Goal: Task Accomplishment & Management: Use online tool/utility

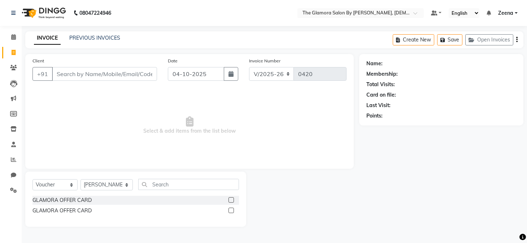
select select "8241"
select select "V"
select select "78473"
click at [53, 185] on select "Select Service Product Membership Package Voucher Prepaid Gift Card" at bounding box center [54, 184] width 45 height 11
select select "service"
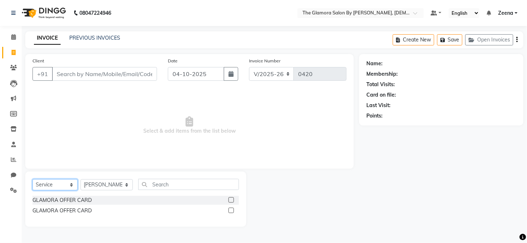
click at [32, 179] on select "Select Service Product Membership Package Voucher Prepaid Gift Card" at bounding box center [54, 184] width 45 height 11
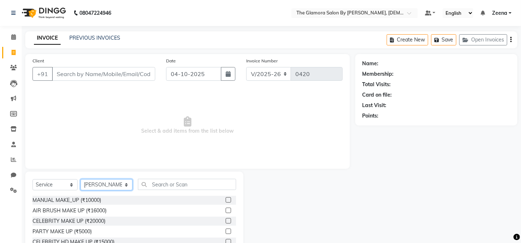
click at [105, 185] on select "Select Stylist [PERSON_NAME] [PERSON_NAME] [PERSON_NAME] GLAMORA SALON BY [PERS…" at bounding box center [107, 184] width 52 height 11
click at [81, 179] on select "Select Stylist [PERSON_NAME] [PERSON_NAME] [PERSON_NAME] GLAMORA SALON BY [PERS…" at bounding box center [107, 184] width 52 height 11
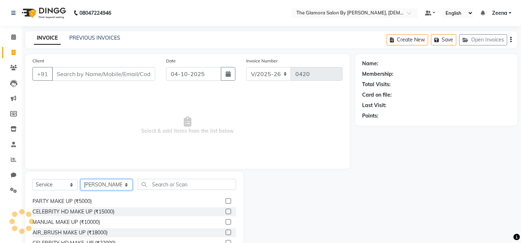
click at [117, 184] on select "Select Stylist [PERSON_NAME] [PERSON_NAME] [PERSON_NAME] GLAMORA SALON BY [PERS…" at bounding box center [107, 184] width 52 height 11
select select "78466"
click at [81, 179] on select "Select Stylist [PERSON_NAME] [PERSON_NAME] [PERSON_NAME] GLAMORA SALON BY [PERS…" at bounding box center [107, 184] width 52 height 11
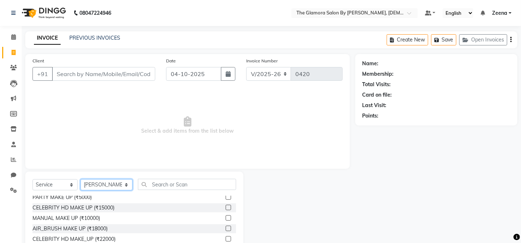
scroll to position [46, 0]
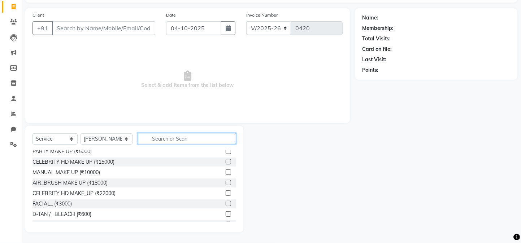
drag, startPoint x: 197, startPoint y: 142, endPoint x: 194, endPoint y: 148, distance: 6.3
click at [194, 148] on div "Select Service Product Membership Package Voucher Prepaid Gift Card Select Styl…" at bounding box center [134, 141] width 204 height 17
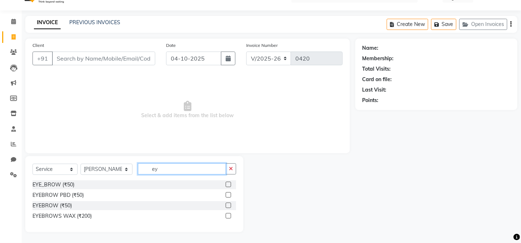
scroll to position [0, 0]
type input "eye"
click at [64, 182] on div "EYE_BROW (₹50)" at bounding box center [53, 186] width 42 height 8
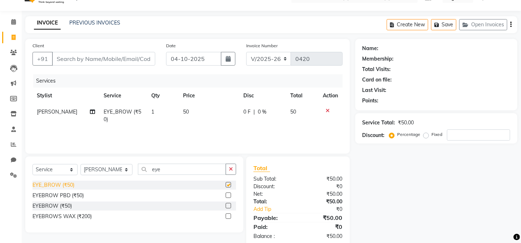
checkbox input "false"
click at [174, 168] on input "eye" at bounding box center [182, 169] width 88 height 11
type input "e"
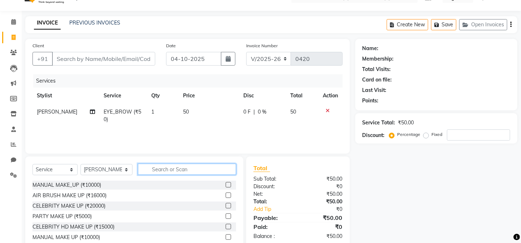
type input "f"
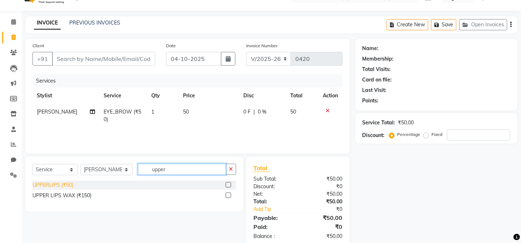
type input "upper"
click at [48, 188] on div "UPPERLIPS (₹50)" at bounding box center [52, 186] width 41 height 8
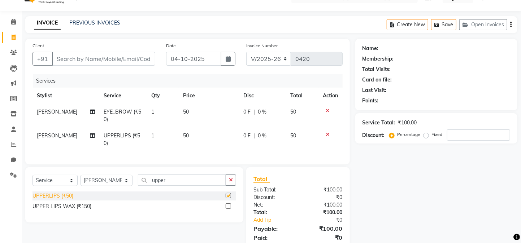
checkbox input "false"
click at [117, 186] on select "Select Stylist [PERSON_NAME] [PERSON_NAME] [PERSON_NAME] GLAMORA SALON BY [PERS…" at bounding box center [107, 180] width 52 height 11
select select "88235"
click at [81, 181] on select "Select Stylist [PERSON_NAME] [PERSON_NAME] [PERSON_NAME] GLAMORA SALON BY [PERS…" at bounding box center [107, 180] width 52 height 11
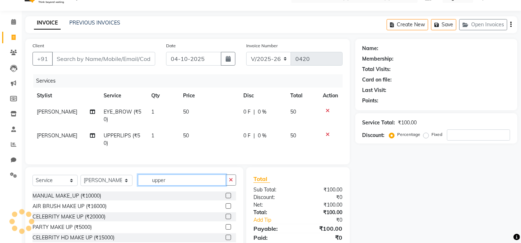
click at [193, 186] on input "upper" at bounding box center [182, 180] width 88 height 11
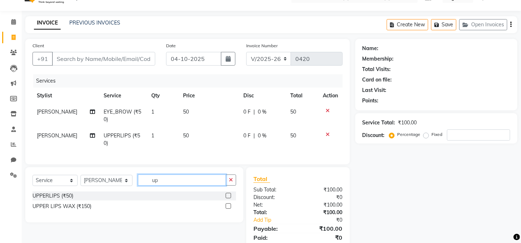
type input "u"
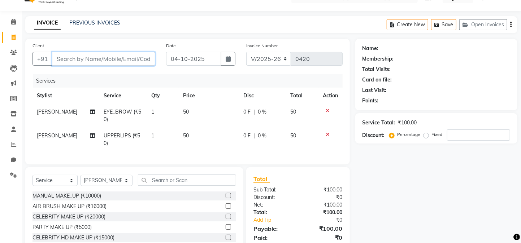
drag, startPoint x: 91, startPoint y: 61, endPoint x: 120, endPoint y: 60, distance: 28.9
click at [120, 60] on input "Client" at bounding box center [103, 59] width 103 height 14
type input "r"
type input "0"
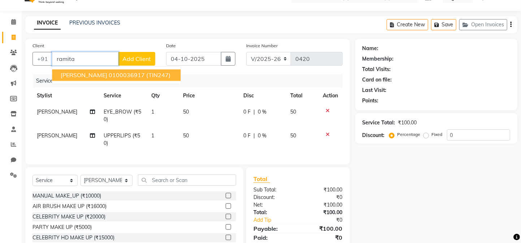
click at [79, 75] on span "[PERSON_NAME]" at bounding box center [84, 75] width 47 height 7
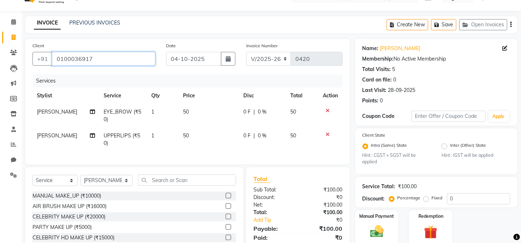
click at [97, 57] on input "0100036917" at bounding box center [103, 59] width 103 height 14
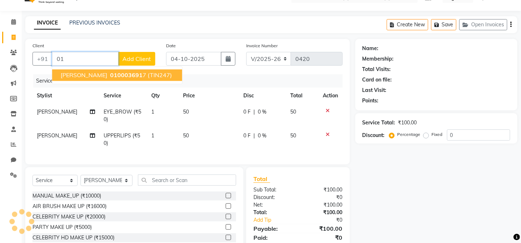
type input "0"
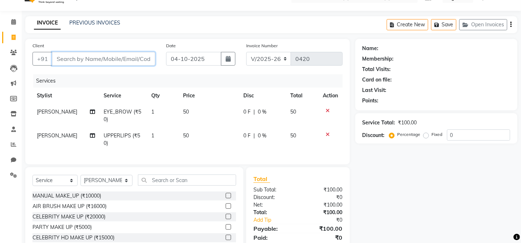
click at [113, 57] on input "Client" at bounding box center [103, 59] width 103 height 14
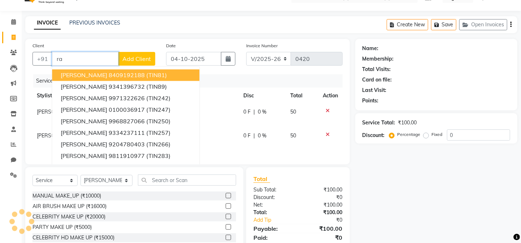
type input "r"
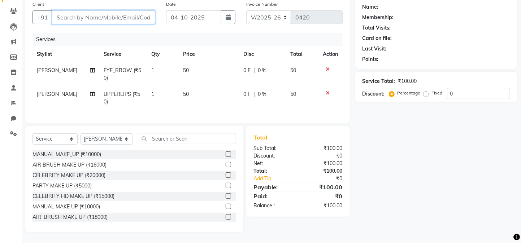
scroll to position [60, 0]
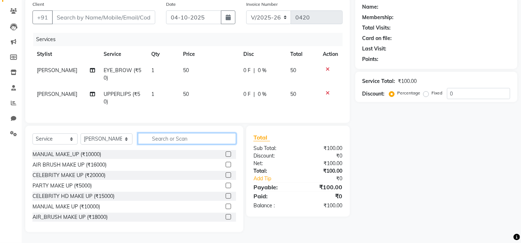
drag, startPoint x: 217, startPoint y: 144, endPoint x: 218, endPoint y: 140, distance: 3.9
click at [218, 140] on input "text" at bounding box center [187, 138] width 98 height 11
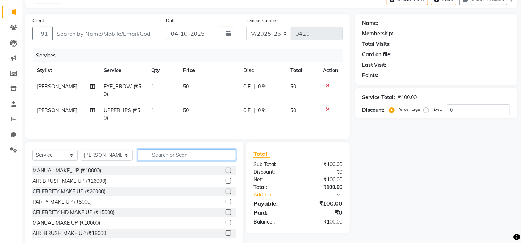
scroll to position [63, 0]
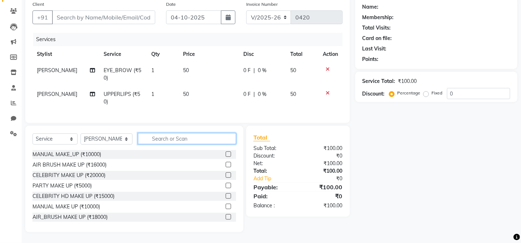
click at [204, 136] on input "text" at bounding box center [187, 138] width 98 height 11
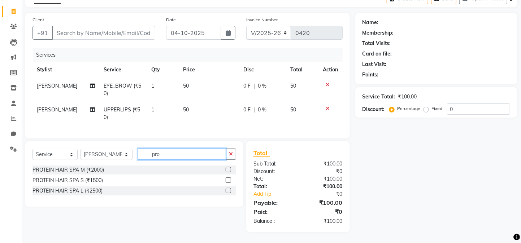
scroll to position [47, 0]
type input "prot"
click at [88, 180] on div "PROTEIN HAIR SPA S (₹1500)" at bounding box center [67, 181] width 70 height 8
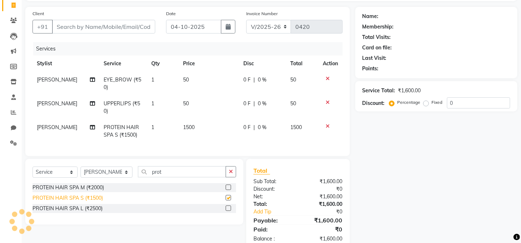
checkbox input "false"
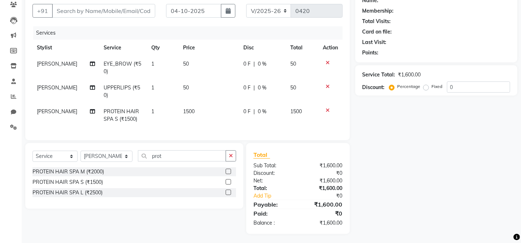
scroll to position [0, 0]
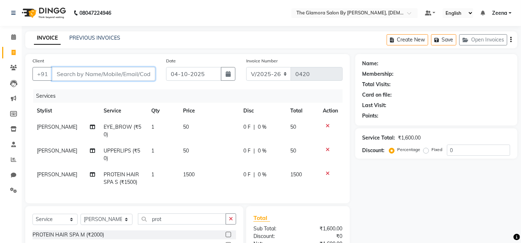
click at [136, 70] on input "Client" at bounding box center [103, 74] width 103 height 14
click at [143, 71] on input "Client" at bounding box center [103, 74] width 103 height 14
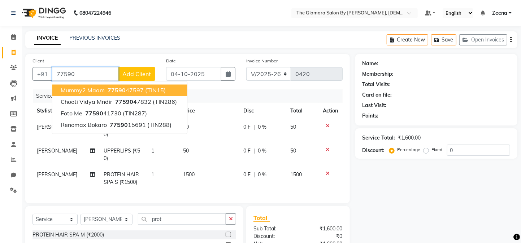
click at [103, 88] on span "Mummy2 maam" at bounding box center [83, 90] width 44 height 7
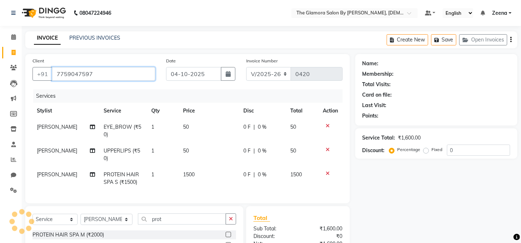
type input "7759047597"
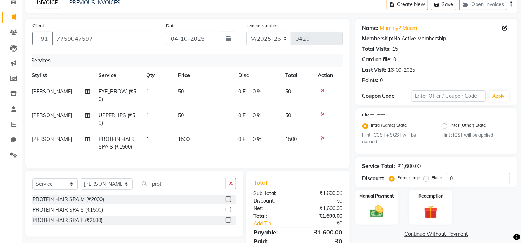
scroll to position [71, 0]
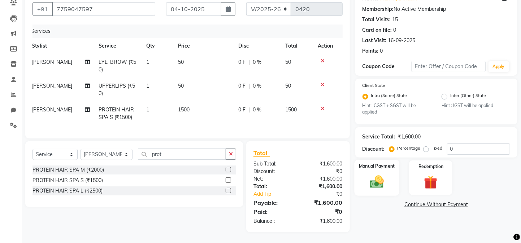
click at [385, 168] on label "Manual Payment" at bounding box center [377, 166] width 36 height 7
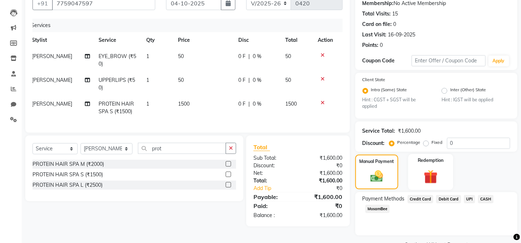
scroll to position [97, 0]
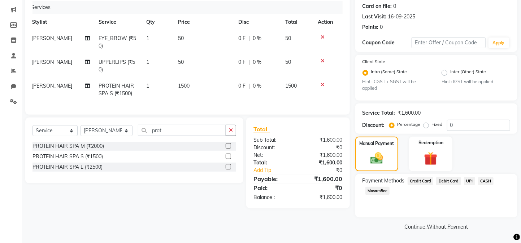
click at [482, 179] on span "CASH" at bounding box center [486, 181] width 16 height 8
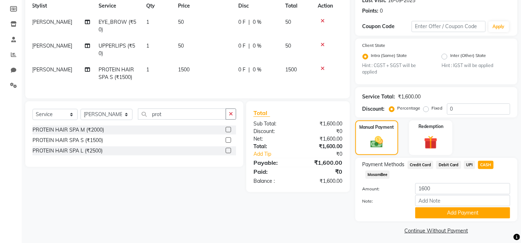
scroll to position [117, 0]
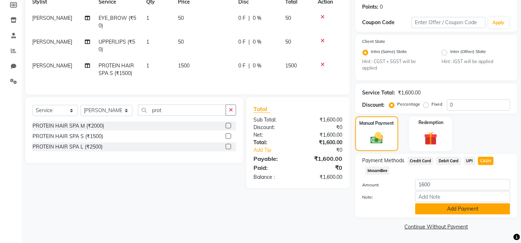
click at [438, 209] on button "Add Payment" at bounding box center [462, 209] width 95 height 11
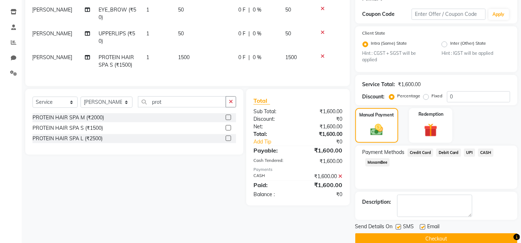
scroll to position [138, 0]
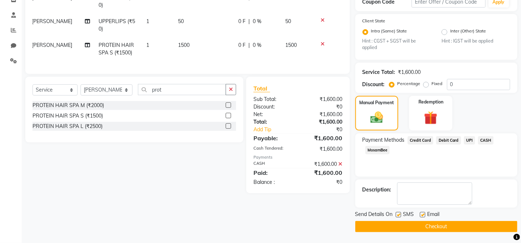
click at [376, 227] on button "Checkout" at bounding box center [436, 226] width 162 height 11
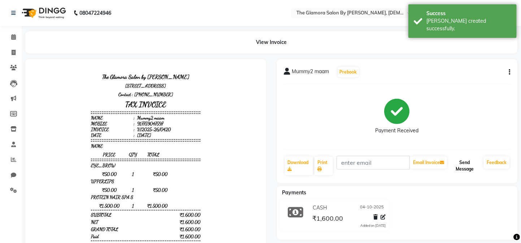
click at [455, 160] on button "Send Message" at bounding box center [464, 166] width 32 height 19
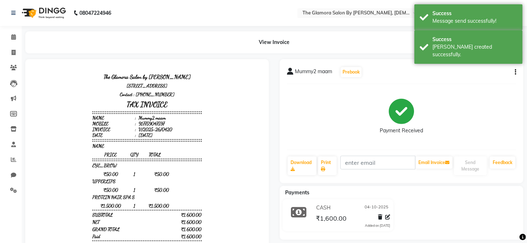
select select "8241"
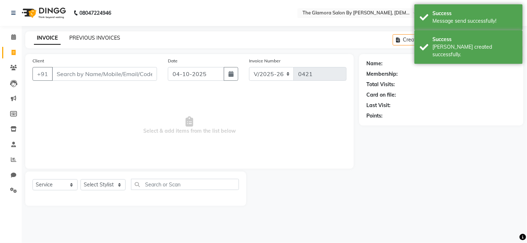
select select "V"
select select "78473"
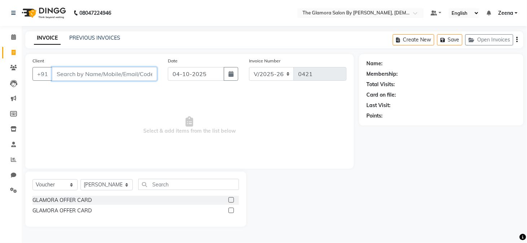
type input "3"
